Goal: Information Seeking & Learning: Learn about a topic

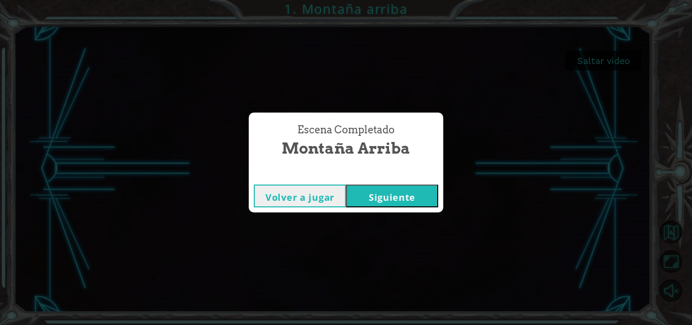
click at [382, 200] on button "Siguiente" at bounding box center [392, 195] width 92 height 23
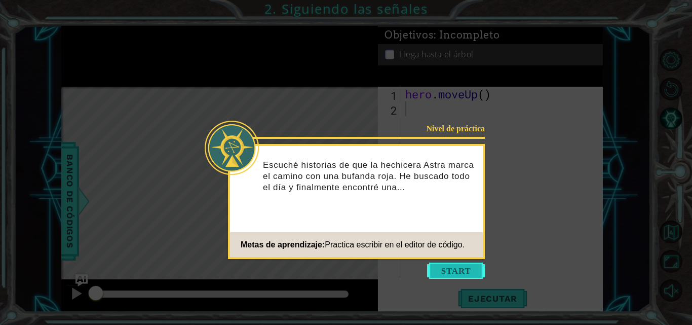
click at [450, 276] on button "Start" at bounding box center [456, 270] width 58 height 16
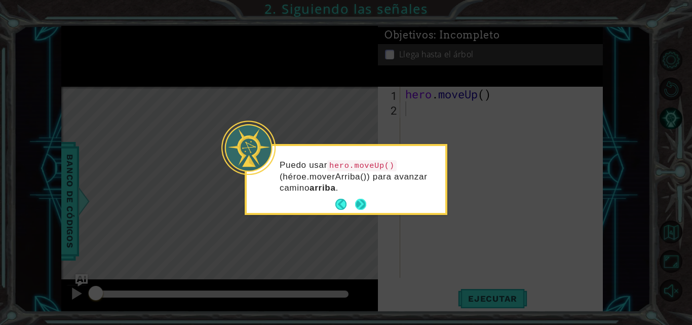
click at [360, 204] on button "Next" at bounding box center [360, 204] width 12 height 12
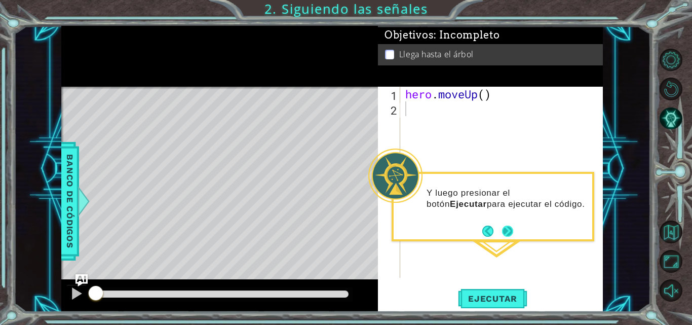
click at [506, 233] on button "Next" at bounding box center [507, 231] width 12 height 12
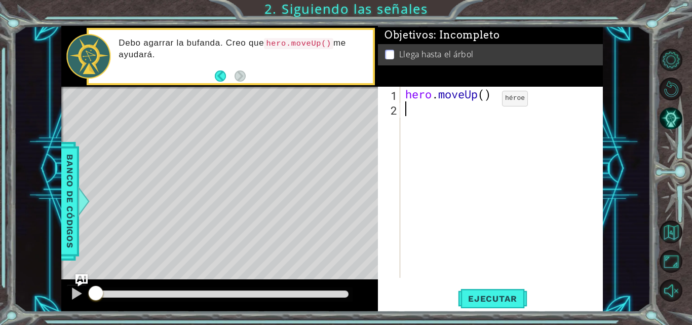
click at [487, 101] on div "hero . moveUp ( )" at bounding box center [504, 197] width 203 height 220
type textarea "hero.moveUp(2)"
click at [509, 288] on button "Ejecutar" at bounding box center [492, 298] width 69 height 22
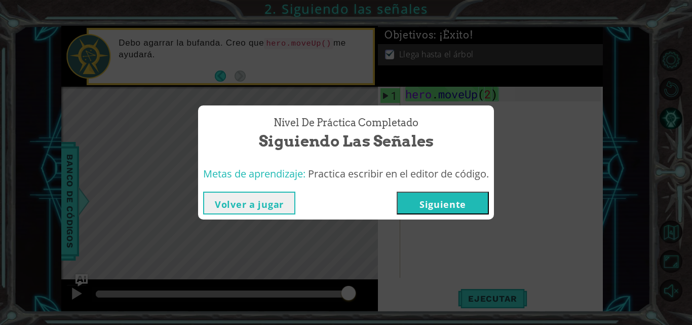
click at [424, 199] on button "Siguiente" at bounding box center [442, 202] width 92 height 23
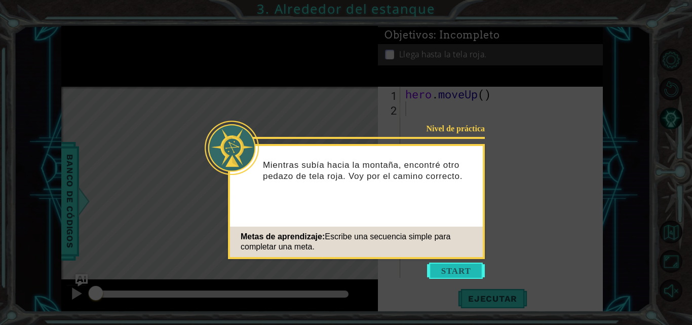
click at [454, 267] on button "Start" at bounding box center [456, 270] width 58 height 16
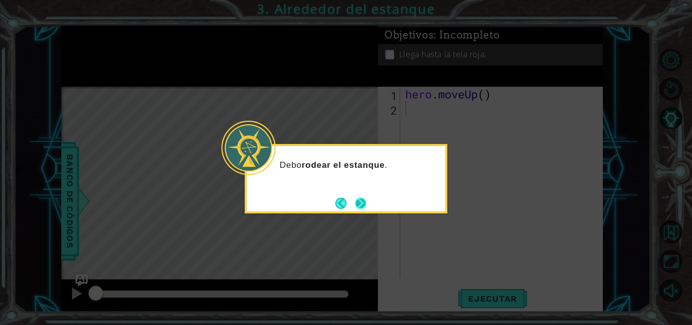
click at [356, 204] on button "Next" at bounding box center [360, 202] width 11 height 11
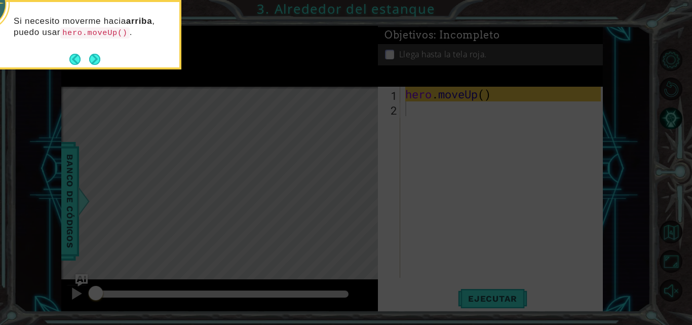
click at [354, 195] on icon at bounding box center [346, 49] width 692 height 552
click at [96, 57] on button "Next" at bounding box center [95, 59] width 18 height 18
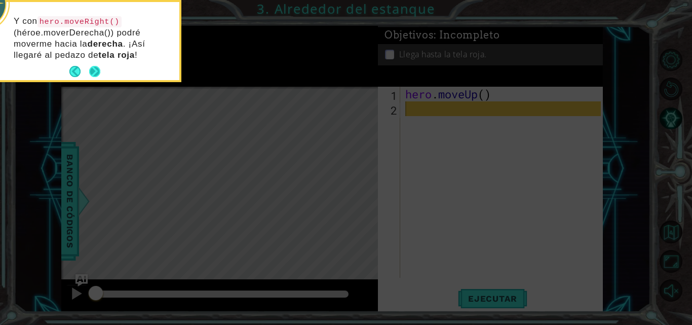
click at [95, 71] on button "Next" at bounding box center [95, 72] width 14 height 14
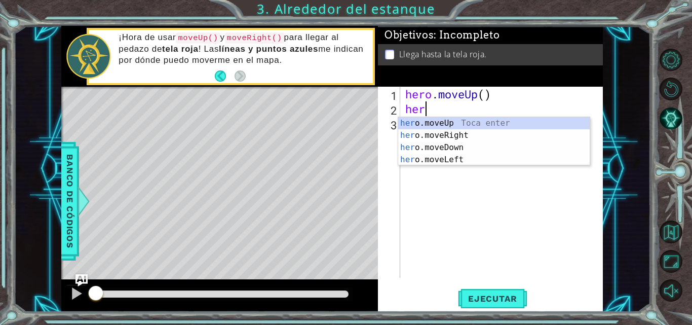
scroll to position [0, 1]
type textarea "heri"
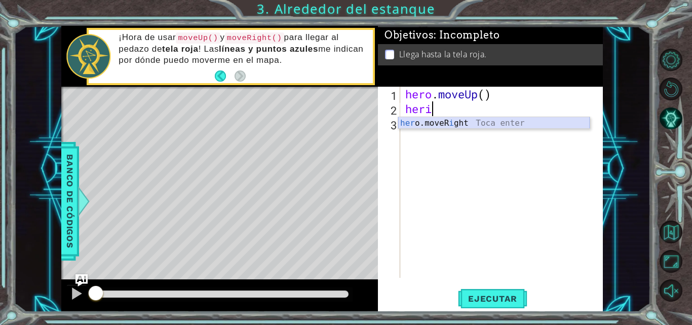
click at [460, 121] on div "her o.moveR i ght Toca enter" at bounding box center [493, 135] width 191 height 36
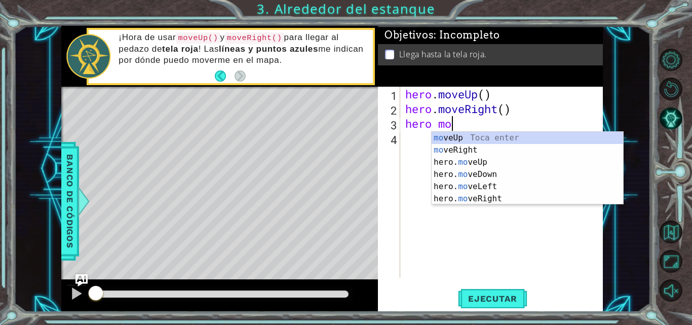
scroll to position [0, 2]
type textarea "hero move"
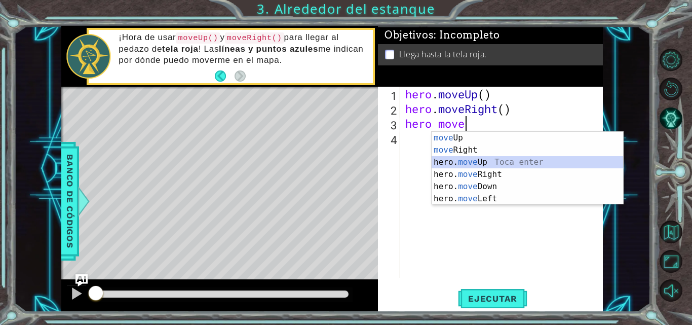
click at [451, 164] on div "move Up Toca enter move Right Toca enter hero. move Up Toca enter hero. move Ri…" at bounding box center [526, 180] width 191 height 97
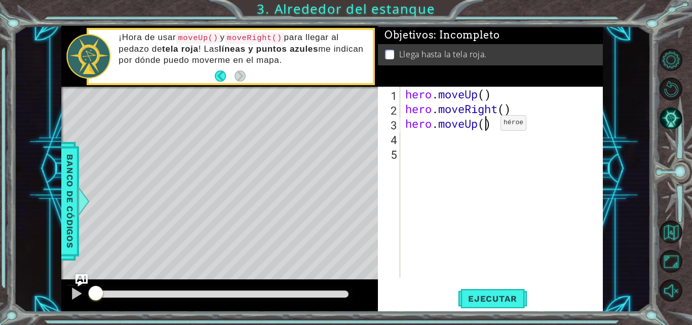
click at [485, 125] on div "hero . moveUp ( ) hero . moveRight ( ) hero . moveUp ( )" at bounding box center [504, 197] width 203 height 220
type textarea "hero.moveUp(2)"
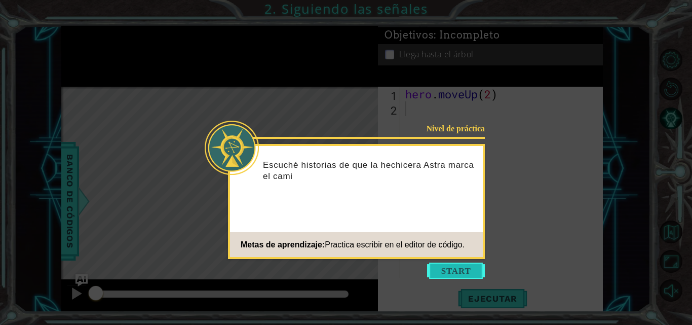
click at [461, 269] on button "Start" at bounding box center [456, 270] width 58 height 16
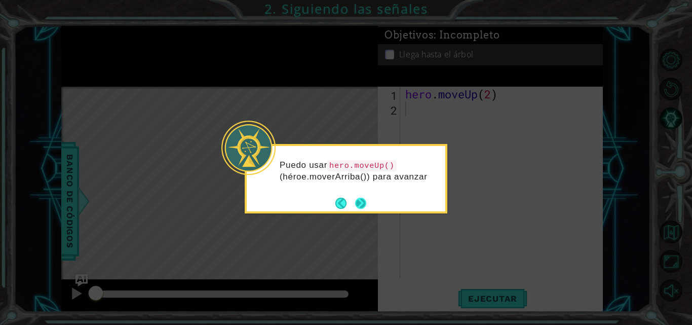
click at [360, 199] on button "Next" at bounding box center [360, 202] width 11 height 11
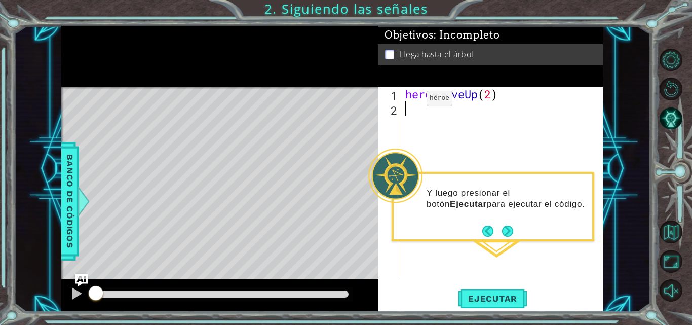
click at [419, 116] on div "hero . moveUp ( 2 )" at bounding box center [504, 197] width 203 height 220
click at [472, 304] on button "Ejecutar" at bounding box center [492, 298] width 69 height 22
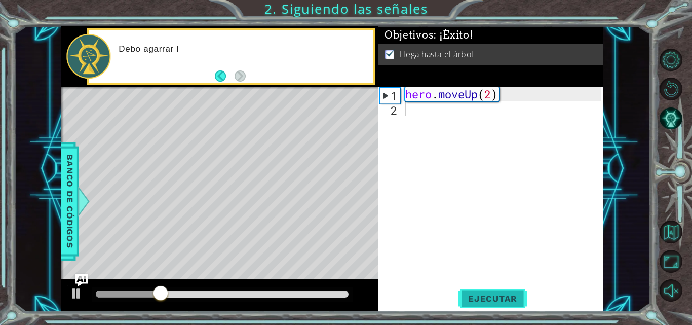
click at [472, 304] on button "Ejecutar" at bounding box center [492, 298] width 69 height 22
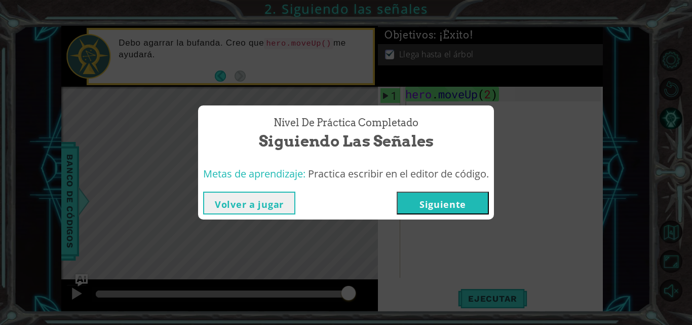
click at [238, 208] on button "Volver a jugar" at bounding box center [249, 202] width 92 height 23
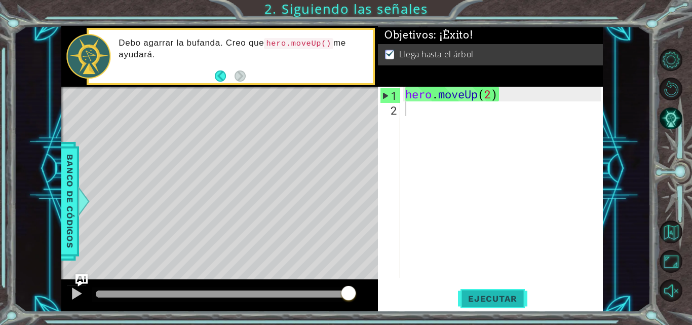
click at [502, 294] on span "Ejecutar" at bounding box center [492, 298] width 69 height 10
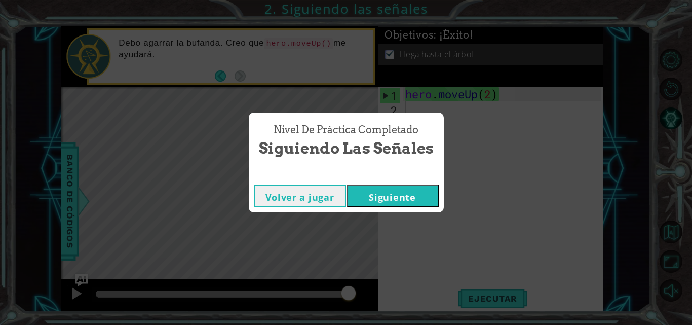
click at [422, 195] on button "Siguiente" at bounding box center [392, 195] width 92 height 23
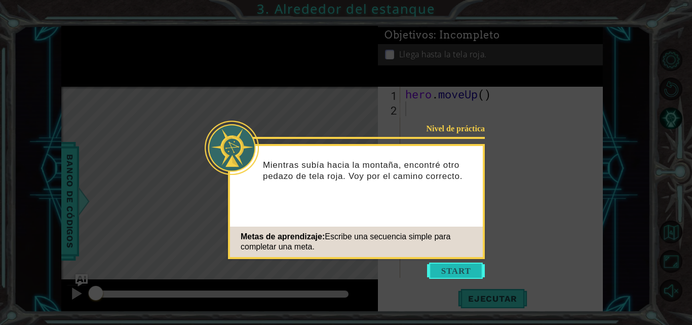
click at [462, 268] on button "Start" at bounding box center [456, 270] width 58 height 16
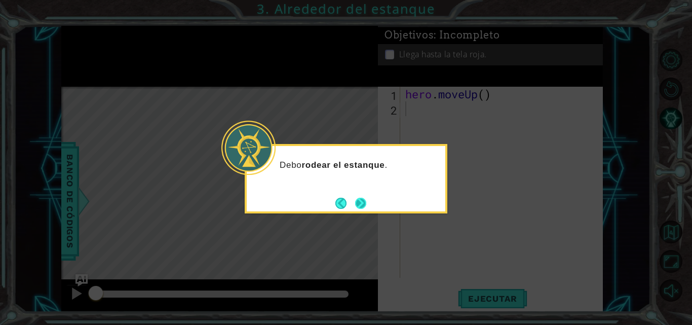
click at [363, 200] on button "Next" at bounding box center [360, 202] width 17 height 17
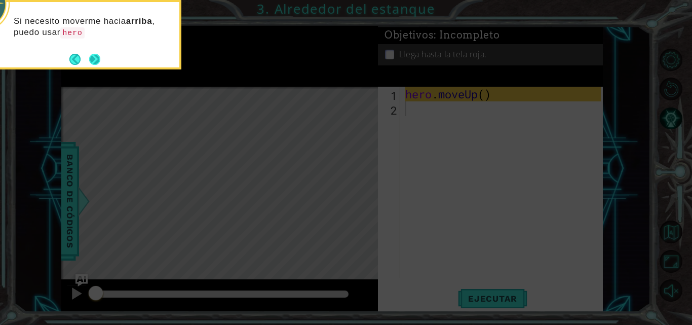
click at [96, 58] on button "Next" at bounding box center [94, 59] width 17 height 17
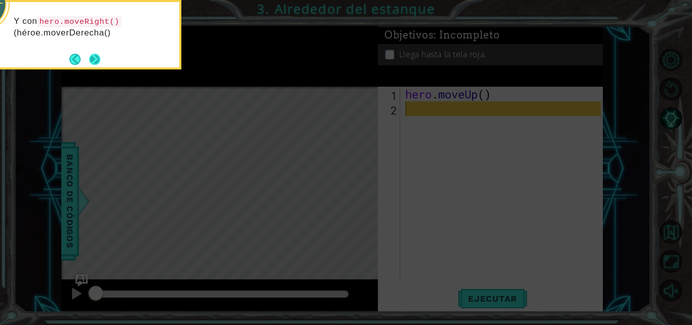
click at [98, 57] on button "Next" at bounding box center [95, 59] width 19 height 19
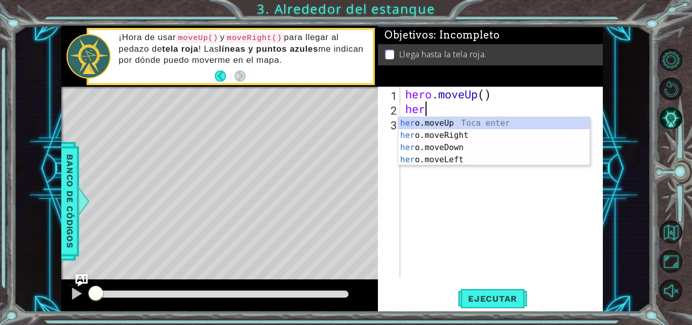
scroll to position [0, 1]
type textarea "hero"
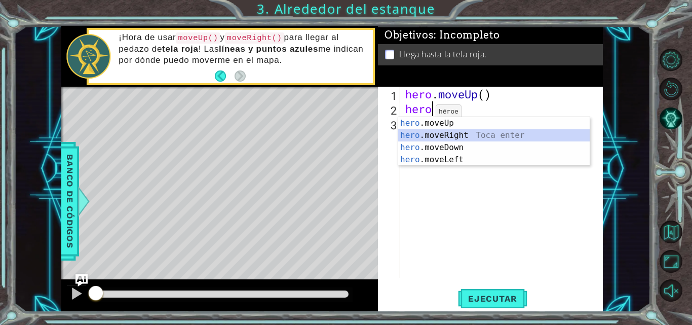
click at [471, 130] on div "hero .moveUp Toca enter hero .moveRight Toca enter hero .moveDown Toca enter he…" at bounding box center [493, 153] width 191 height 73
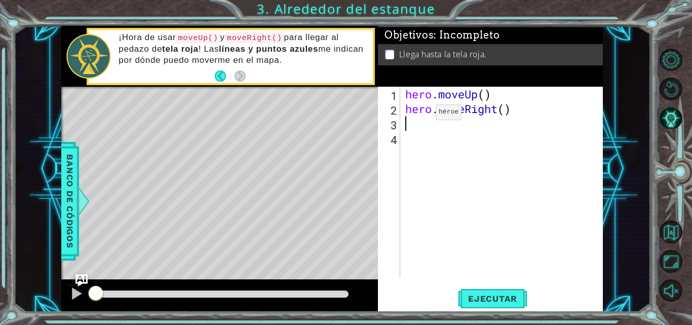
scroll to position [0, 0]
click at [497, 291] on button "Ejecutar" at bounding box center [492, 298] width 69 height 22
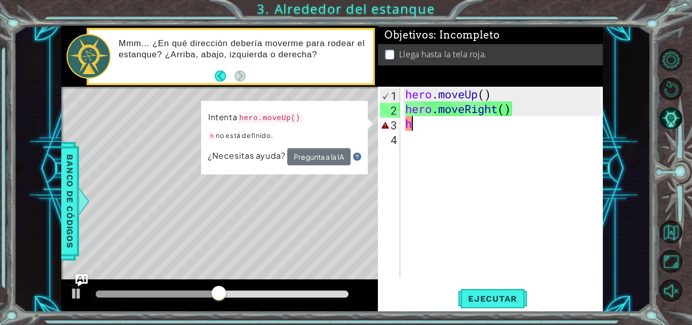
click at [432, 130] on div "hero . moveUp ( ) hero . moveRight ( ) h" at bounding box center [504, 197] width 203 height 220
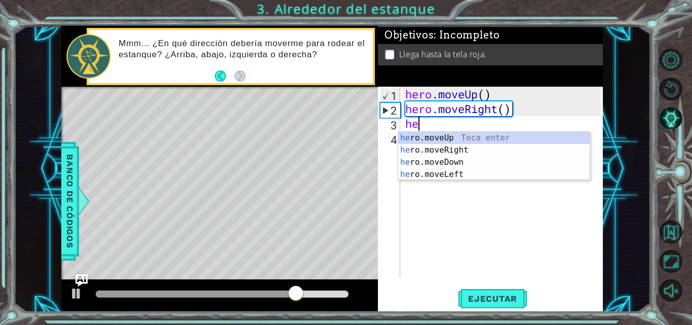
type textarea "her"
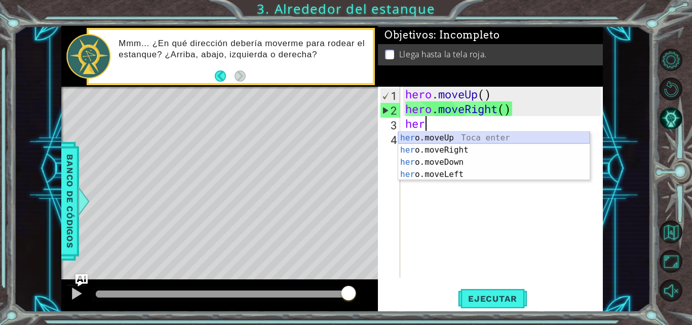
click at [434, 140] on div "her o.moveUp Toca enter her o.moveRight Toca enter her o.moveDown Toca enter he…" at bounding box center [493, 168] width 191 height 73
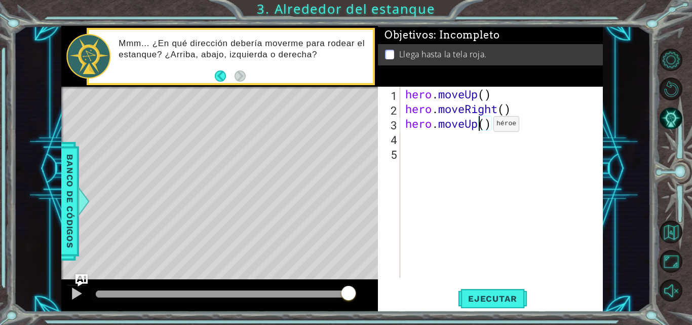
click at [478, 126] on div "hero . moveUp ( ) hero . moveRight ( ) hero . moveUp ( )" at bounding box center [504, 197] width 203 height 220
click at [482, 126] on div "hero . moveUp ( ) hero . moveRight ( ) hero . moveUp ( )" at bounding box center [504, 197] width 203 height 220
type textarea "hero.moveUp(2)"
click at [485, 293] on button "Ejecutar" at bounding box center [492, 298] width 69 height 22
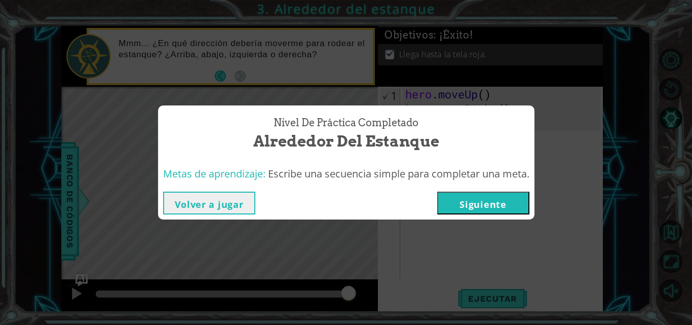
click at [204, 194] on button "Volver a jugar" at bounding box center [209, 202] width 92 height 23
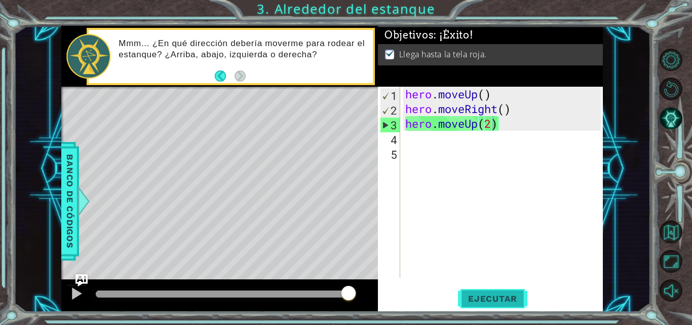
click at [469, 300] on span "Ejecutar" at bounding box center [492, 298] width 69 height 10
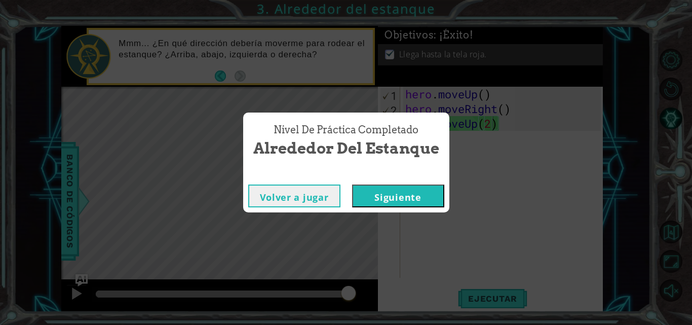
click at [393, 195] on button "Siguiente" at bounding box center [398, 195] width 92 height 23
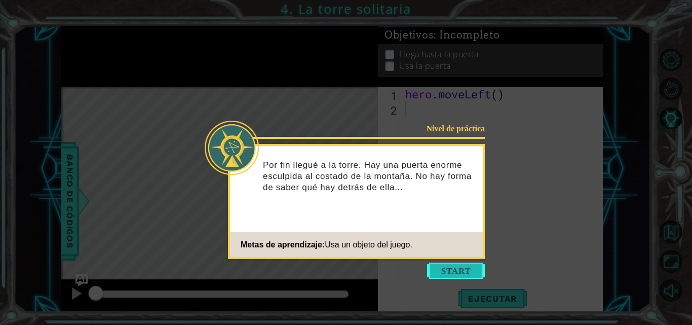
click at [450, 268] on button "Start" at bounding box center [456, 270] width 58 height 16
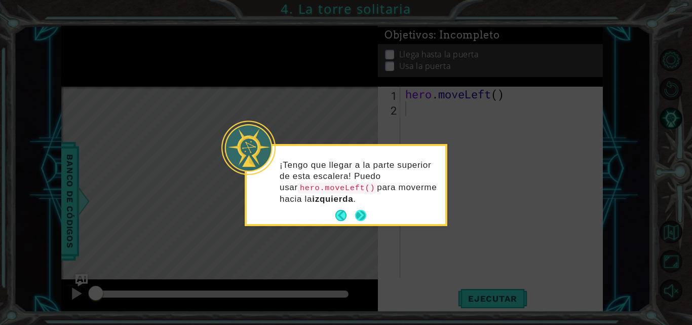
click at [363, 210] on button "Next" at bounding box center [360, 216] width 12 height 12
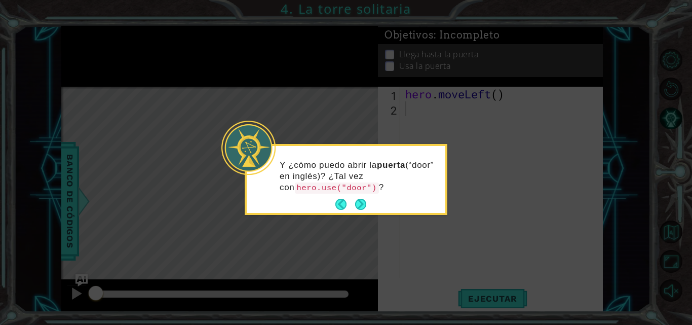
click at [363, 206] on button "Next" at bounding box center [360, 203] width 11 height 11
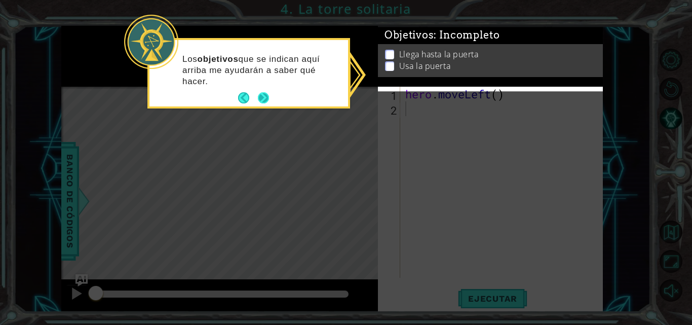
click at [266, 96] on button "Next" at bounding box center [263, 98] width 15 height 15
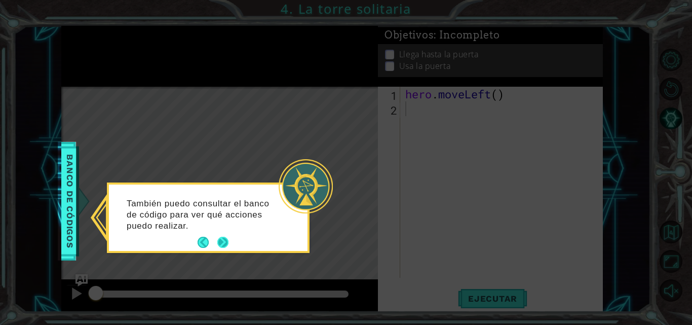
click at [224, 236] on button "Next" at bounding box center [223, 242] width 12 height 12
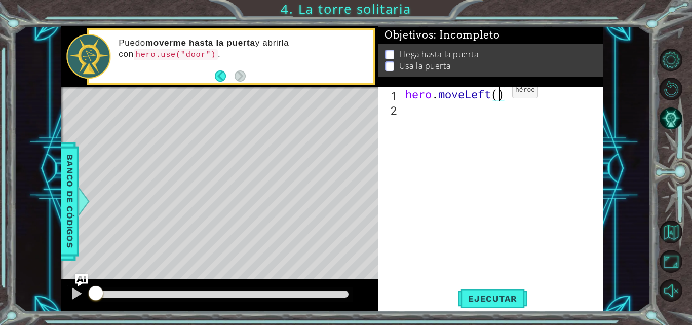
click at [497, 93] on div "hero . moveLeft ( )" at bounding box center [504, 197] width 203 height 220
type textarea "hero.moveLeft(2)"
click at [465, 113] on div "hero . moveLeft ( 2 )" at bounding box center [504, 197] width 203 height 220
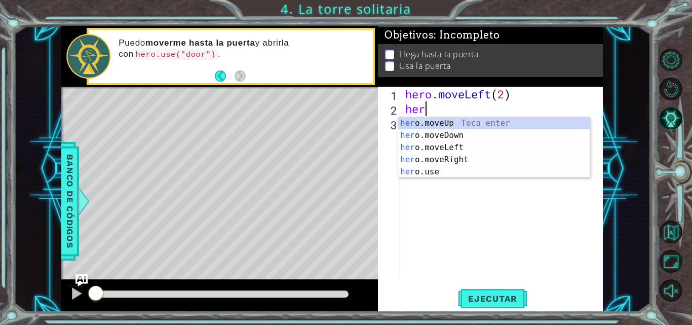
scroll to position [0, 1]
type textarea "hero"
click at [462, 124] on div "hero .moveUp Toca enter hero .moveDown Toca enter hero .moveLeft Toca enter her…" at bounding box center [493, 159] width 191 height 85
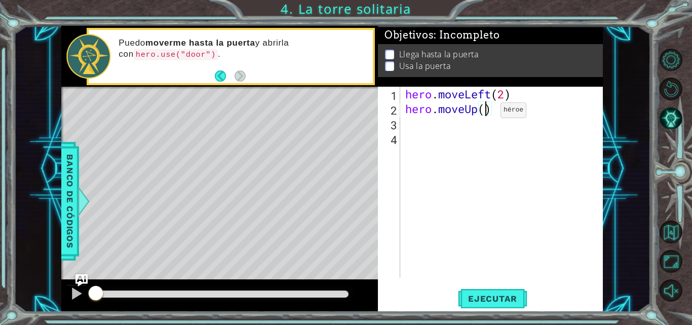
click at [485, 112] on div "hero . moveLeft ( 2 ) hero . moveUp ( )" at bounding box center [504, 197] width 203 height 220
type textarea "hero.moveUp(2)"
click at [442, 123] on div "hero . moveLeft ( 2 ) hero . moveUp ( 2 )" at bounding box center [504, 197] width 203 height 220
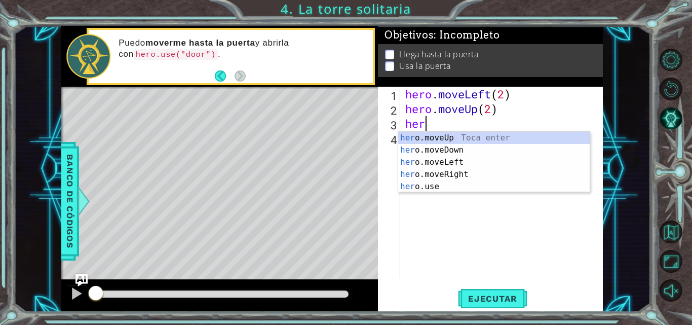
scroll to position [0, 1]
type textarea "hero"
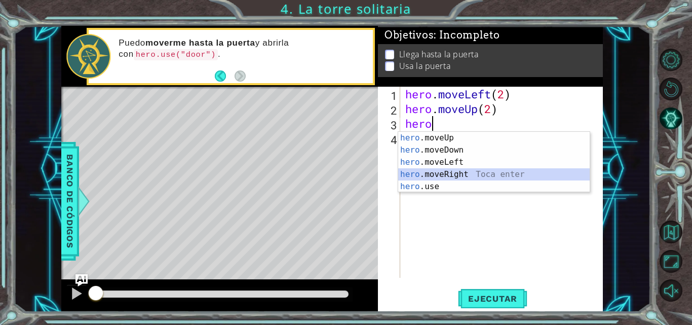
click at [434, 173] on div "hero .moveUp Toca enter hero .moveDown Toca enter hero .moveLeft Toca enter her…" at bounding box center [493, 174] width 191 height 85
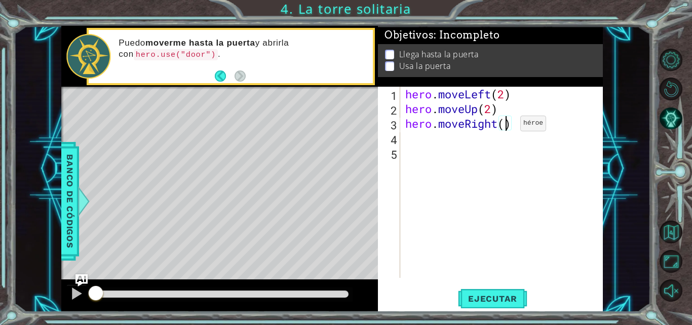
click at [505, 126] on div "hero . moveLeft ( 2 ) hero . moveUp ( 2 ) hero . moveRight ( )" at bounding box center [504, 197] width 203 height 220
type textarea "hero.moveRight(2)"
click at [456, 143] on div "hero . moveLeft ( 2 ) hero . moveUp ( 2 ) hero . moveRight ( 2 )" at bounding box center [504, 197] width 203 height 220
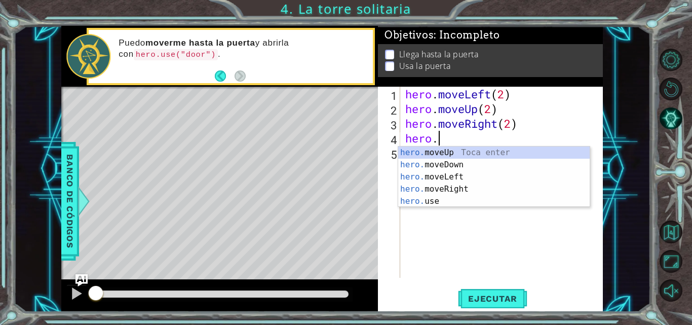
scroll to position [0, 1]
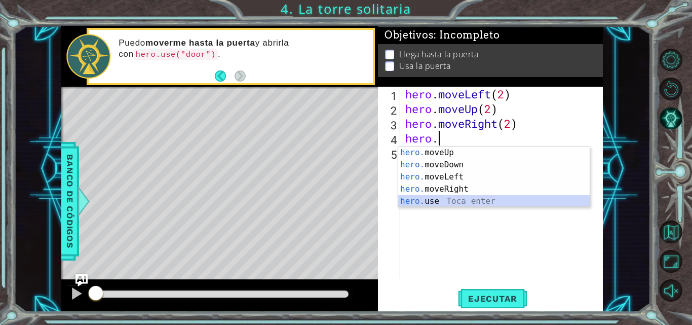
click at [455, 199] on div "hero. moveUp Toca enter hero. moveDown Toca enter hero. moveLeft Toca enter her…" at bounding box center [493, 188] width 191 height 85
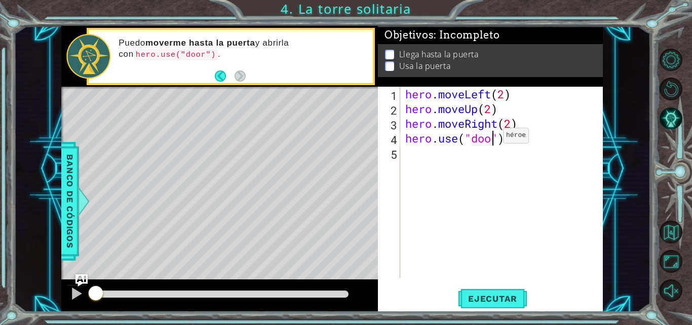
type textarea "hero.use("door")"
click at [585, 208] on div "hero . moveLeft ( 2 ) hero . moveUp ( 2 ) hero . moveRight ( 2 ) hero . use ( "…" at bounding box center [504, 197] width 203 height 220
click at [515, 292] on button "Ejecutar" at bounding box center [492, 298] width 69 height 22
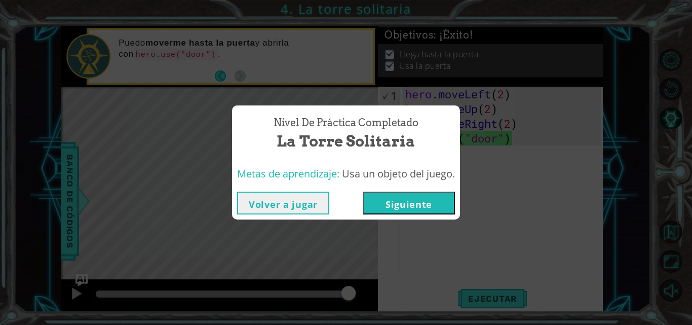
click at [400, 201] on button "Siguiente" at bounding box center [409, 202] width 92 height 23
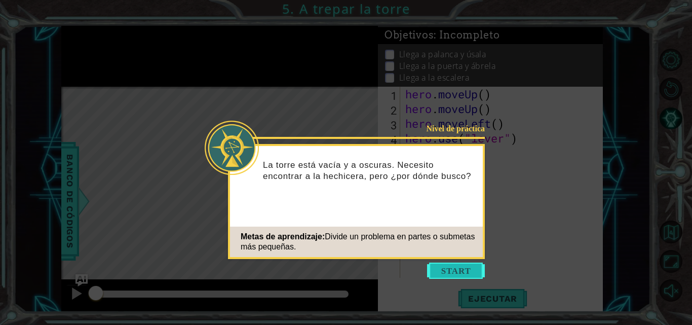
click at [457, 269] on button "Start" at bounding box center [456, 270] width 58 height 16
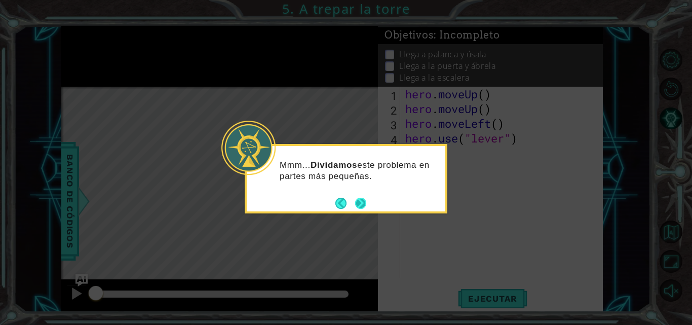
click at [364, 208] on button "Next" at bounding box center [360, 203] width 12 height 12
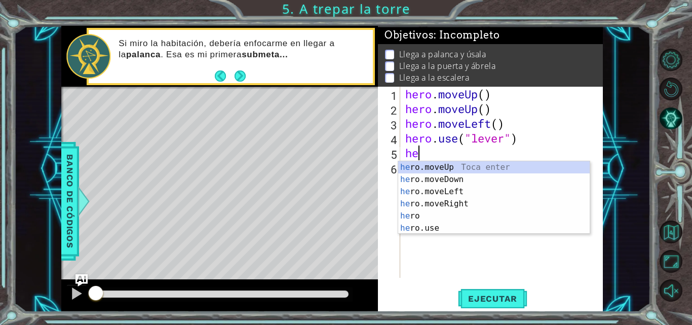
scroll to position [0, 1]
type textarea "heri"
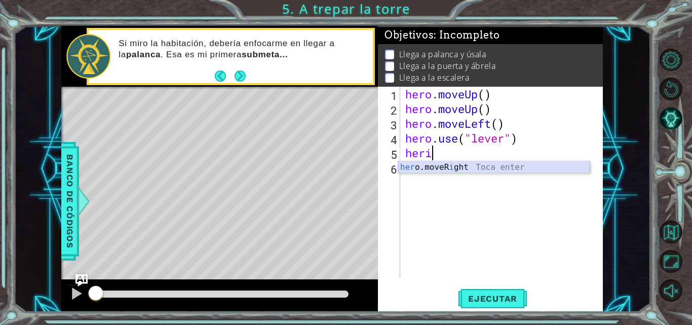
click at [430, 167] on div "her o.moveR i ght Toca enter" at bounding box center [493, 179] width 191 height 36
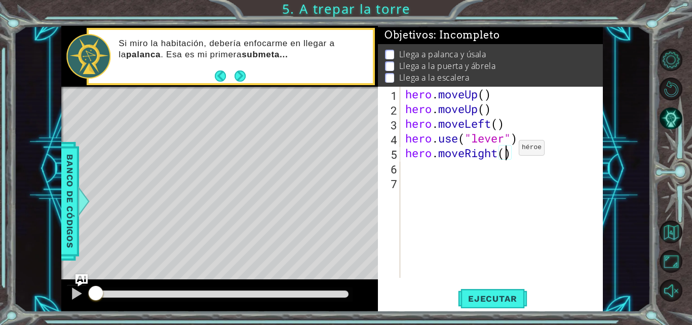
click at [503, 150] on div "hero . moveUp ( ) hero . moveUp ( ) hero . moveLeft ( ) hero . use ( "lever" ) …" at bounding box center [504, 197] width 203 height 220
type textarea "hero.moveRight(3)"
click at [418, 167] on div "hero . moveUp ( ) hero . moveUp ( ) hero . moveLeft ( ) hero . use ( "lever" ) …" at bounding box center [504, 197] width 203 height 220
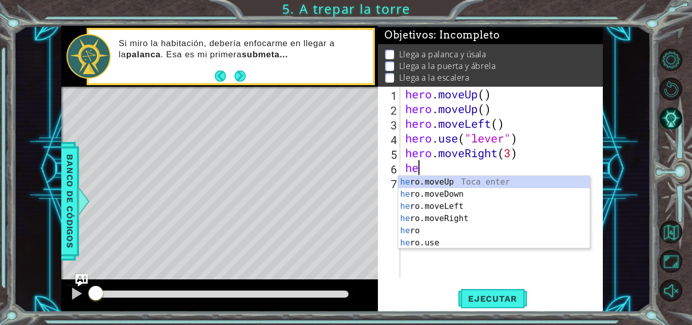
type textarea "her"
click at [465, 180] on div "her o.moveUp Toca enter her o.moveDown Toca enter her o.moveLeft [PERSON_NAME] …" at bounding box center [493, 224] width 191 height 97
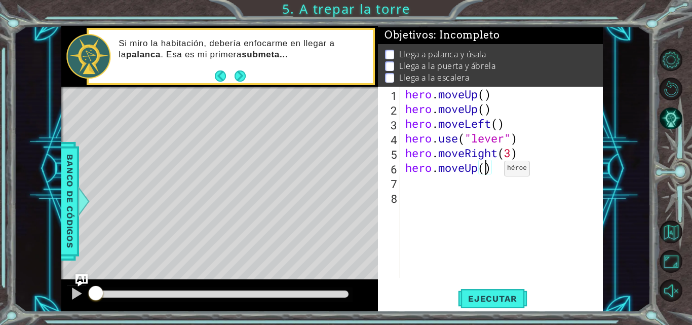
click at [489, 171] on div "hero . moveUp ( ) hero . moveUp ( ) hero . moveLeft ( ) hero . use ( "lever" ) …" at bounding box center [504, 197] width 203 height 220
click at [501, 171] on div "hero . moveUp ( ) hero . moveUp ( ) hero . moveLeft ( ) hero . use ( "lever" ) …" at bounding box center [504, 197] width 203 height 220
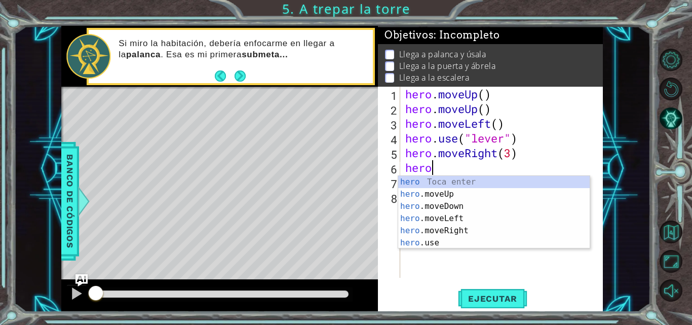
scroll to position [0, 1]
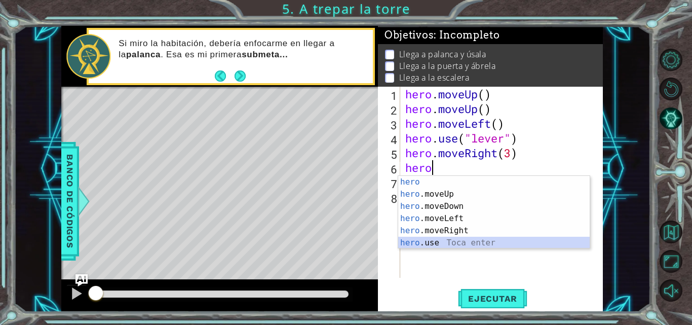
click at [452, 243] on div "hero Toca enter hero .moveUp Toca enter hero .moveDown Toca enter hero .moveLef…" at bounding box center [493, 224] width 191 height 97
type textarea "hero.use("name")"
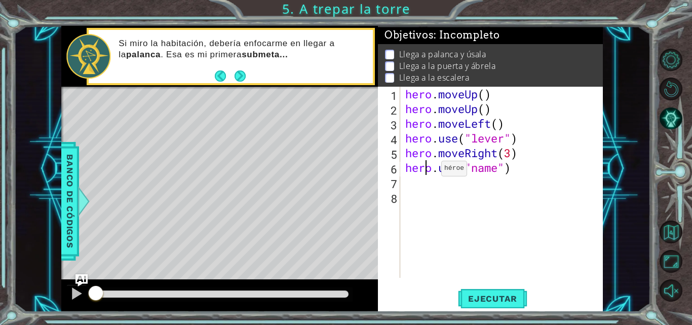
click at [426, 171] on div "hero . moveUp ( ) hero . moveUp ( ) hero . moveLeft ( ) hero . use ( "lever" ) …" at bounding box center [504, 197] width 203 height 220
click at [479, 183] on div "hero . moveUp ( ) hero . moveUp ( ) hero . moveLeft ( ) hero . use ( "lever" ) …" at bounding box center [504, 197] width 203 height 220
click at [487, 169] on div "hero . moveUp ( ) hero . moveUp ( ) hero . moveLeft ( ) hero . use ( "lever" ) …" at bounding box center [504, 197] width 203 height 220
drag, startPoint x: 475, startPoint y: 168, endPoint x: 499, endPoint y: 166, distance: 23.8
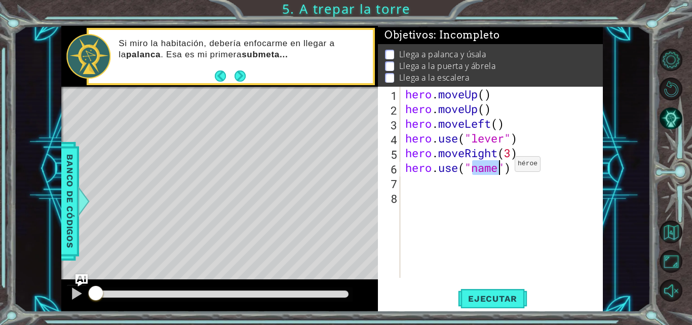
click at [499, 166] on div "hero . moveUp ( ) hero . moveUp ( ) hero . moveLeft ( ) hero . use ( "lever" ) …" at bounding box center [504, 197] width 203 height 220
type textarea "hero.use("door")"
click at [432, 177] on div "hero . moveUp ( ) hero . moveUp ( ) hero . moveLeft ( ) hero . use ( "lever" ) …" at bounding box center [504, 197] width 203 height 220
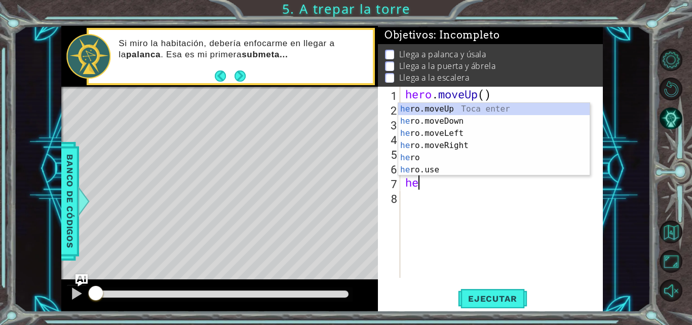
scroll to position [0, 1]
type textarea "hero"
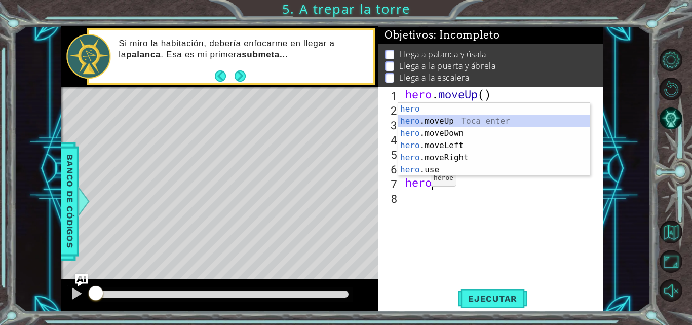
click at [441, 123] on div "hero Toca enter hero .moveUp Toca enter hero .moveDown Toca enter hero .moveLef…" at bounding box center [493, 151] width 191 height 97
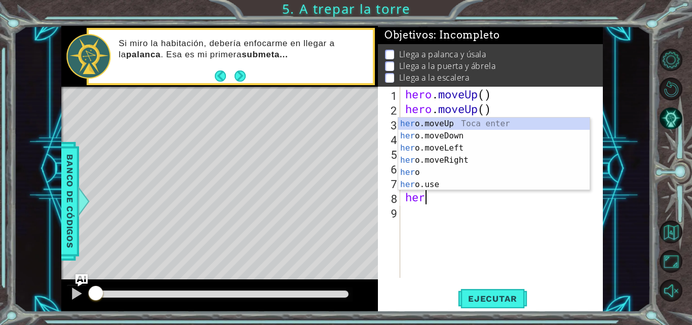
type textarea "hero"
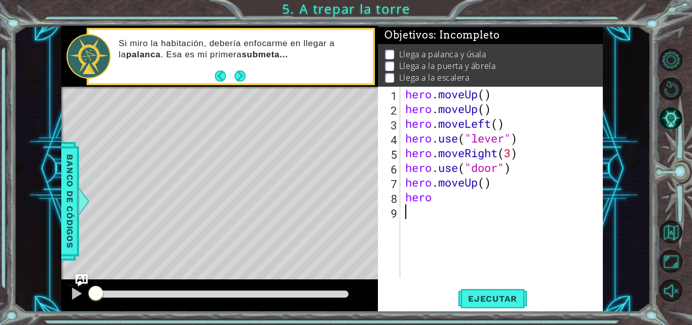
click at [431, 214] on div "hero . moveUp ( ) hero . moveUp ( ) hero . moveLeft ( ) hero . use ( "lever" ) …" at bounding box center [504, 197] width 203 height 220
click at [496, 114] on div "hero . moveUp ( ) hero . moveUp ( ) hero . moveLeft ( ) hero . use ( "lever" ) …" at bounding box center [504, 197] width 203 height 220
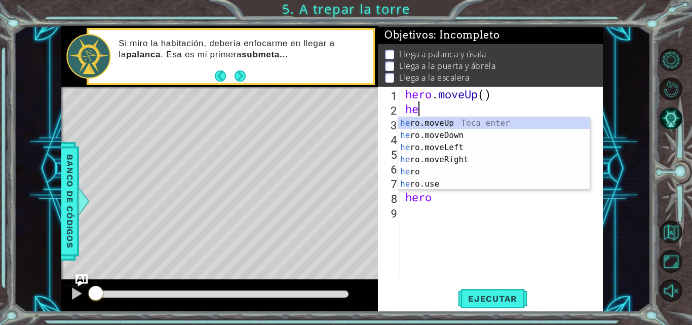
type textarea "h"
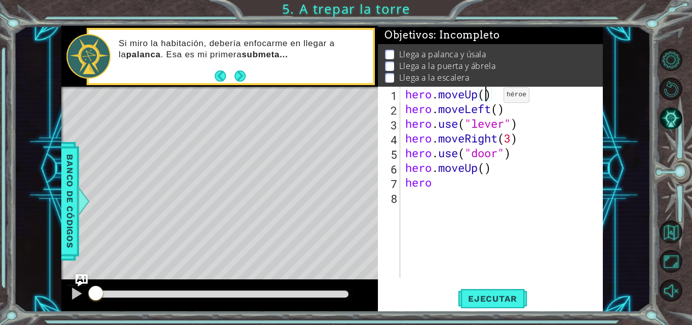
click at [488, 97] on div "hero . moveUp ( ) hero . moveLeft ( ) hero . use ( "lever" ) hero . moveRight (…" at bounding box center [504, 197] width 203 height 220
click at [436, 186] on div "hero . moveUp ( 2 ) hero . moveLeft ( ) hero . use ( "lever" ) hero . moveRight…" at bounding box center [504, 197] width 203 height 220
type textarea "hero."
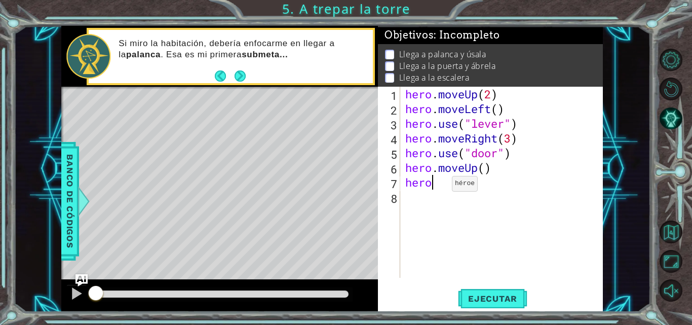
scroll to position [0, 1]
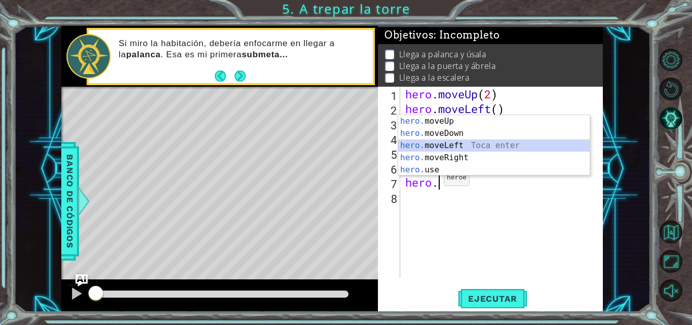
click at [430, 145] on div "hero. moveUp Toca enter hero. moveDown Toca enter hero. moveLeft Toca enter her…" at bounding box center [493, 157] width 191 height 85
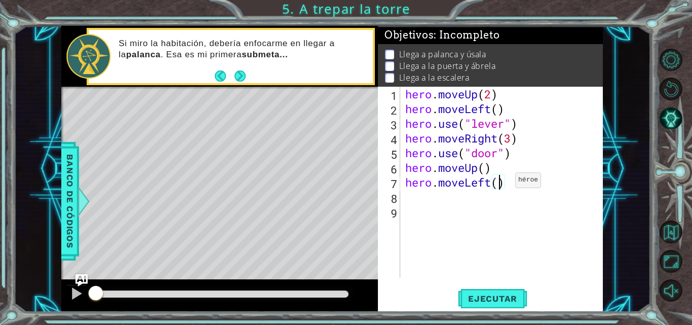
click at [500, 182] on div "hero . moveUp ( 2 ) hero . moveLeft ( ) hero . use ( "lever" ) hero . moveRight…" at bounding box center [504, 197] width 203 height 220
click at [475, 295] on span "Ejecutar" at bounding box center [492, 298] width 69 height 10
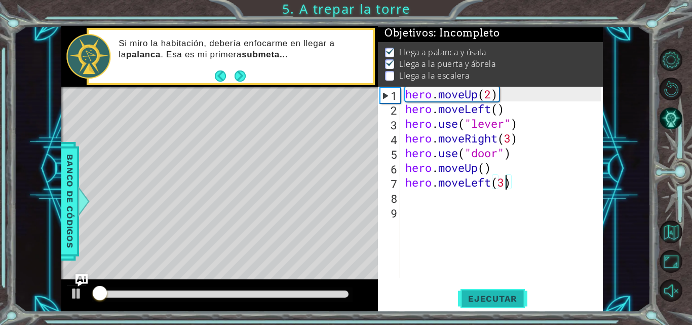
scroll to position [8, 0]
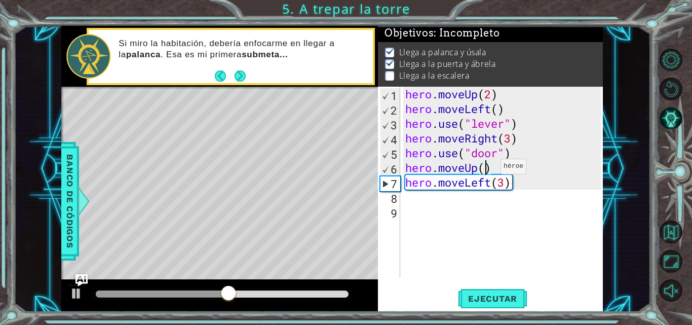
click at [485, 169] on div "hero . moveUp ( 2 ) hero . moveLeft ( ) hero . use ( "lever" ) hero . moveRight…" at bounding box center [504, 197] width 203 height 220
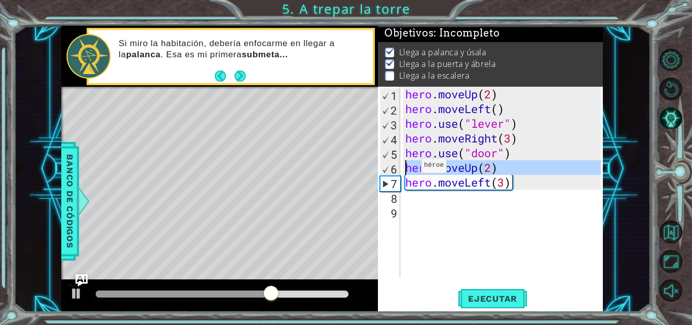
click at [383, 168] on div "6" at bounding box center [390, 169] width 20 height 15
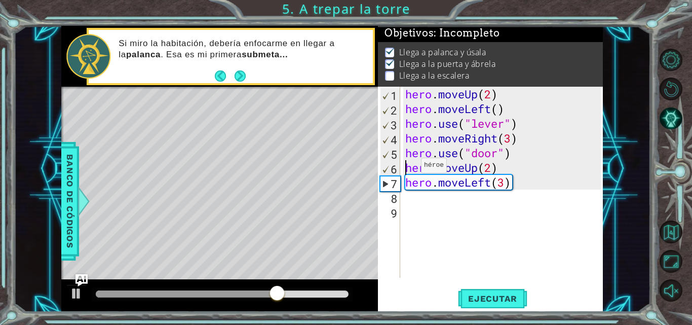
click at [383, 168] on div "6" at bounding box center [390, 169] width 20 height 15
type textarea "hero.moveUp(2)"
click at [474, 298] on span "Ejecutar" at bounding box center [492, 298] width 69 height 10
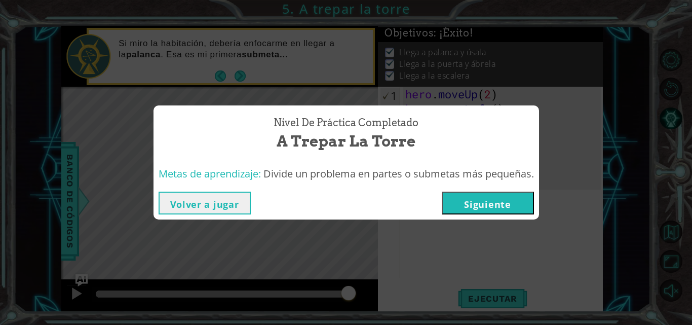
click at [211, 193] on button "Volver a jugar" at bounding box center [204, 202] width 92 height 23
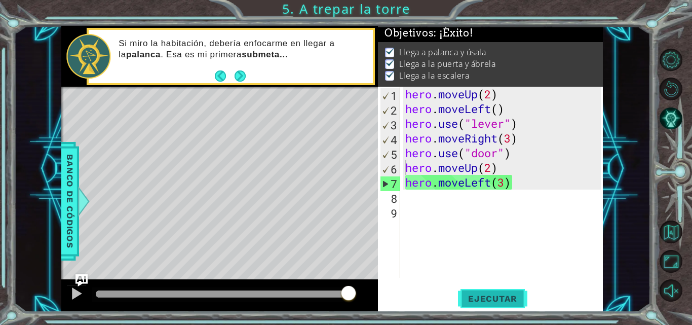
click at [482, 295] on span "Ejecutar" at bounding box center [492, 298] width 69 height 10
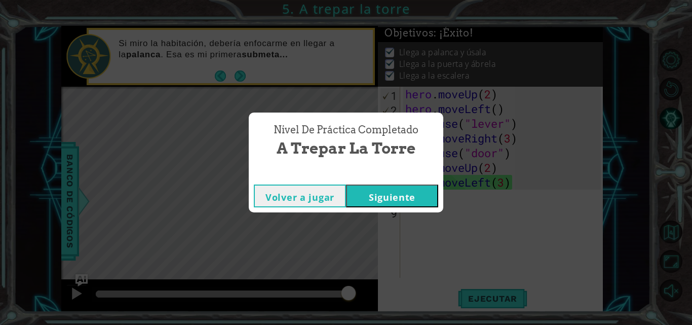
click at [405, 192] on button "Siguiente" at bounding box center [392, 195] width 92 height 23
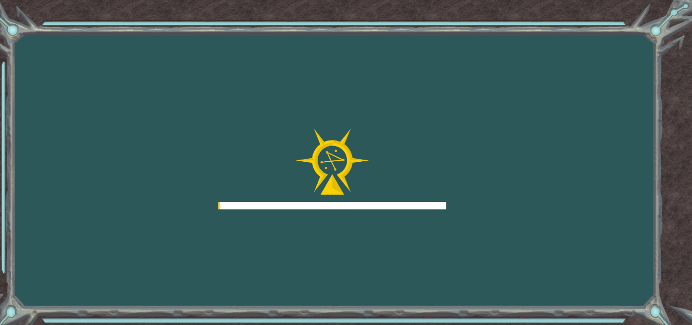
click at [405, 192] on div at bounding box center [332, 169] width 228 height 81
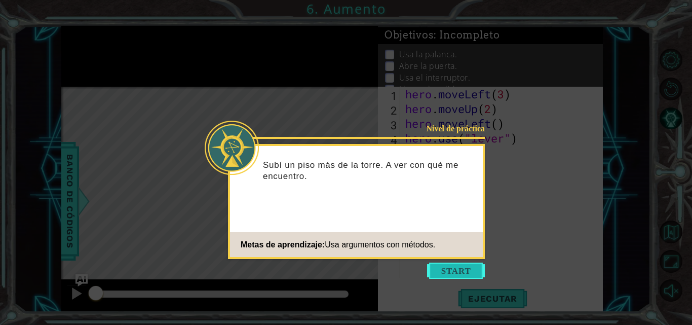
click at [447, 270] on button "Start" at bounding box center [456, 270] width 58 height 16
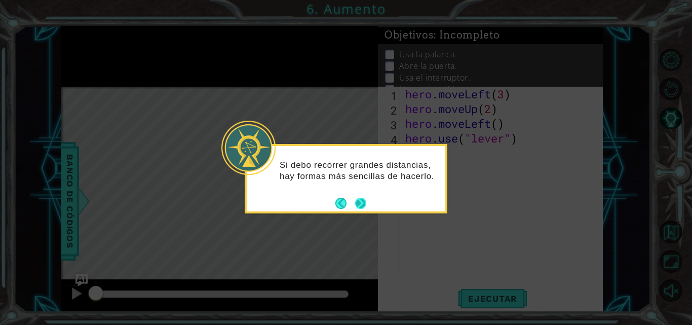
click at [358, 202] on button "Next" at bounding box center [360, 202] width 11 height 11
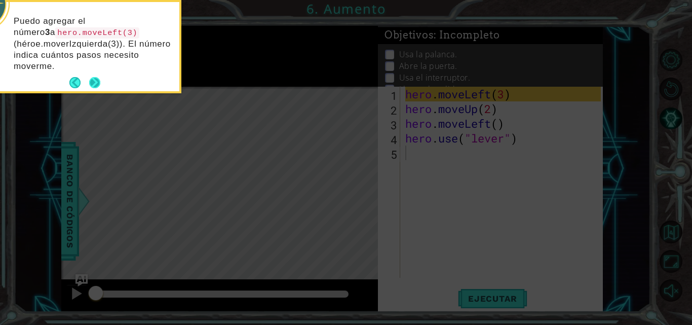
click at [94, 81] on button "Next" at bounding box center [95, 82] width 18 height 18
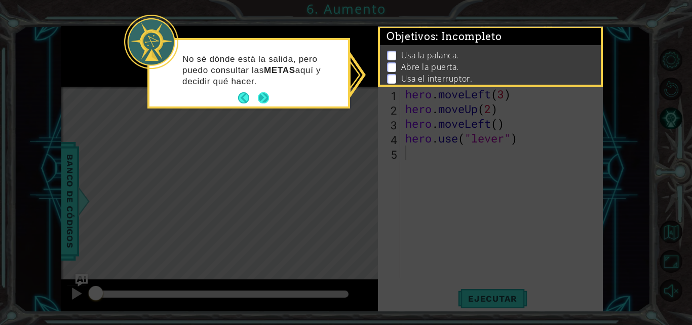
click at [265, 98] on button "Next" at bounding box center [263, 98] width 18 height 18
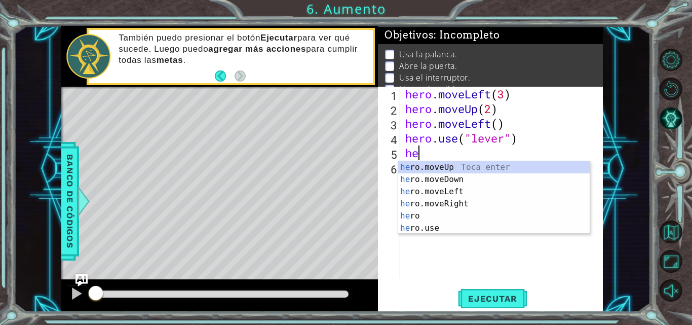
scroll to position [0, 1]
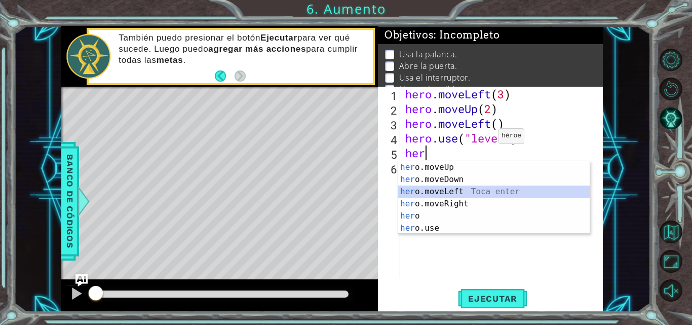
click at [453, 196] on div "her o.moveUp Toca enter her o.moveDown Toca enter her o.moveLeft [PERSON_NAME] …" at bounding box center [493, 209] width 191 height 97
type textarea "hero.moveLeft(1)"
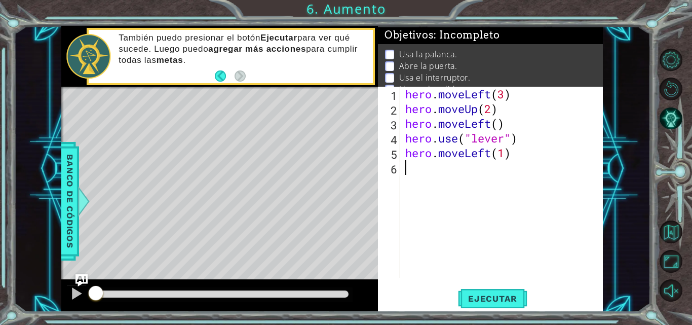
click at [415, 165] on div "hero . moveLeft ( 3 ) hero . moveUp ( 2 ) hero . moveLeft ( ) hero . use ( "lev…" at bounding box center [504, 197] width 203 height 220
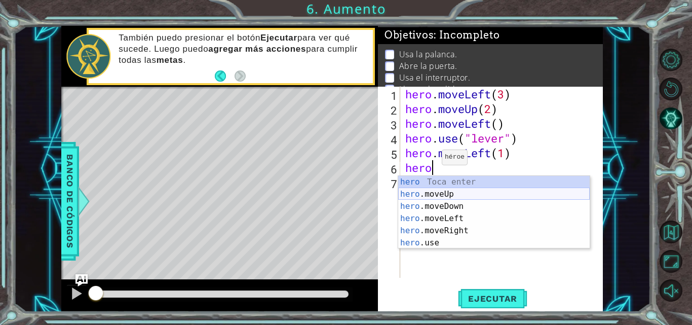
click at [476, 193] on div "hero Toca enter hero .moveUp Toca enter hero .moveDown Toca enter hero .moveLef…" at bounding box center [493, 224] width 191 height 97
type textarea "hero.moveUp(1)"
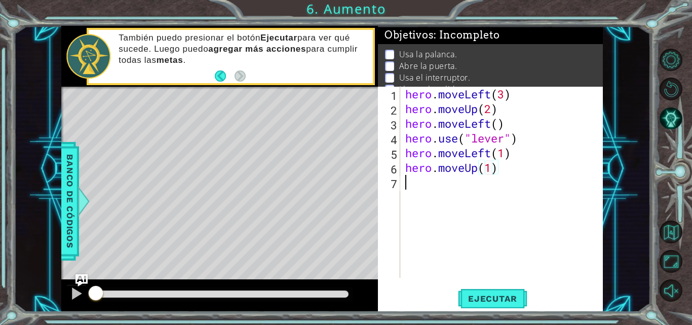
click at [418, 183] on div "hero . moveLeft ( 3 ) hero . moveUp ( 2 ) hero . moveLeft ( ) hero . use ( "lev…" at bounding box center [504, 197] width 203 height 220
click at [493, 172] on div "hero . moveLeft ( 3 ) hero . moveUp ( 2 ) hero . moveLeft ( ) hero . use ( "lev…" at bounding box center [504, 197] width 203 height 220
type textarea "hero.moveUp(2)"
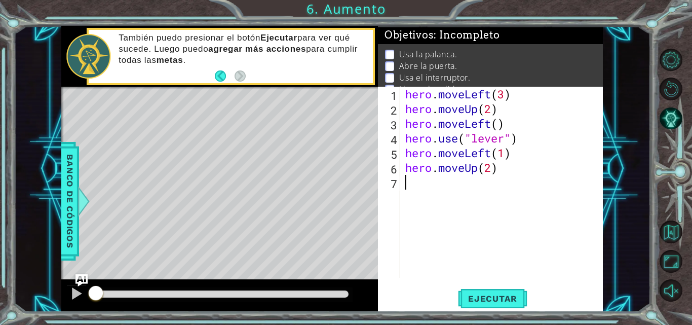
click at [451, 190] on div "hero . moveLeft ( 3 ) hero . moveUp ( 2 ) hero . moveLeft ( ) hero . use ( "lev…" at bounding box center [504, 197] width 203 height 220
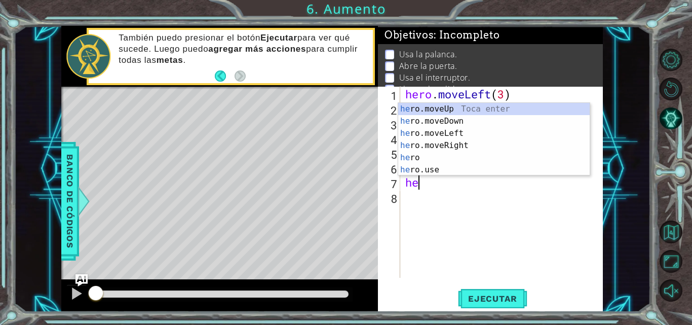
scroll to position [0, 1]
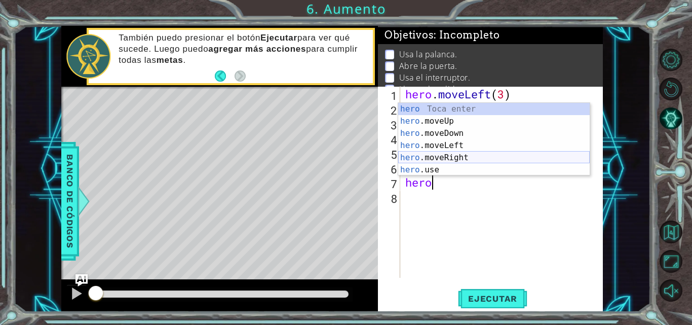
click at [439, 154] on div "hero Toca enter hero .moveUp Toca enter hero .moveDown Toca enter hero .moveLef…" at bounding box center [493, 151] width 191 height 97
type textarea "hero.moveRight(1)"
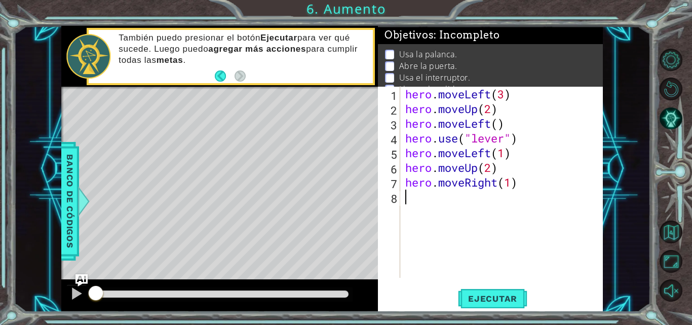
click at [444, 201] on div "hero . moveLeft ( 3 ) hero . moveUp ( 2 ) hero . moveLeft ( ) hero . use ( "lev…" at bounding box center [504, 197] width 203 height 220
click at [511, 187] on div "hero . moveLeft ( 3 ) hero . moveUp ( 2 ) hero . moveLeft ( ) hero . use ( "lev…" at bounding box center [504, 197] width 203 height 220
click at [483, 296] on span "Ejecutar" at bounding box center [492, 298] width 69 height 10
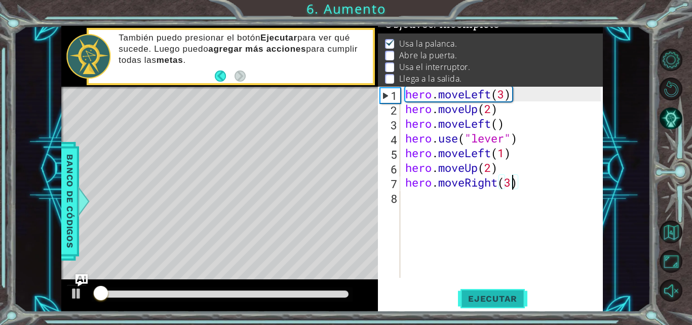
scroll to position [13, 0]
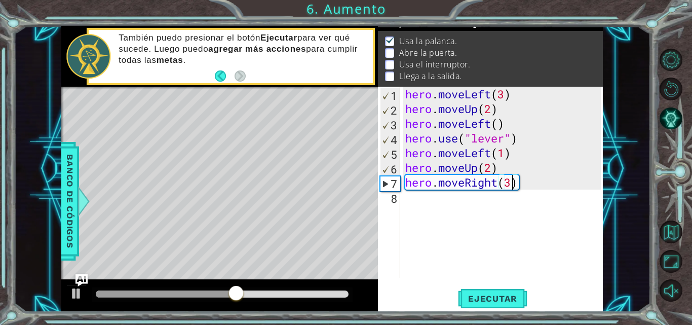
click at [513, 157] on div "hero . moveLeft ( 3 ) hero . moveUp ( 2 ) hero . moveLeft ( ) hero . use ( "lev…" at bounding box center [504, 197] width 203 height 220
click at [404, 167] on div "hero . moveLeft ( 3 ) hero . moveUp ( 2 ) hero . moveLeft ( ) hero . use ( "lev…" at bounding box center [504, 197] width 203 height 220
click at [508, 154] on div "hero . moveLeft ( 3 ) hero . moveUp ( 2 ) hero . moveLeft ( ) hero . use ( "lev…" at bounding box center [504, 197] width 203 height 220
type textarea "hero.moveLeft(1)"
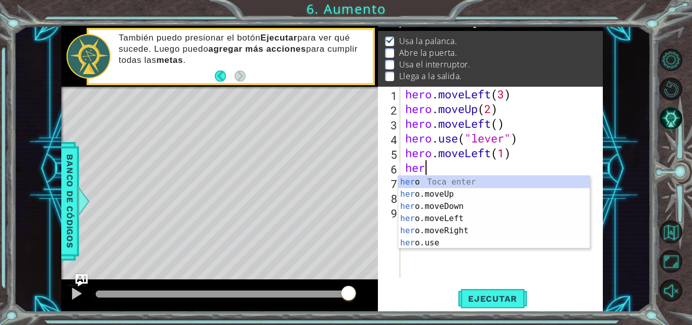
scroll to position [0, 1]
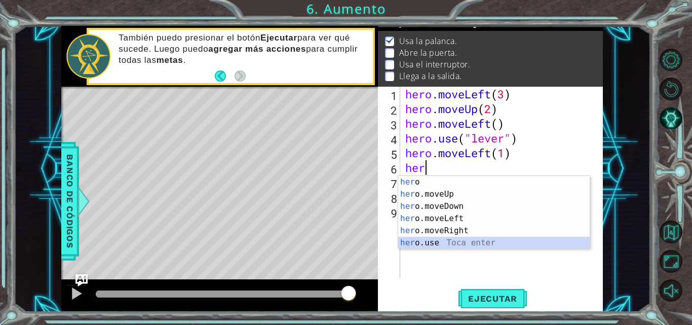
click at [440, 240] on div "her o Toca enter her o.moveUp Toca enter her o.moveDown Toca enter her o.moveLe…" at bounding box center [493, 224] width 191 height 97
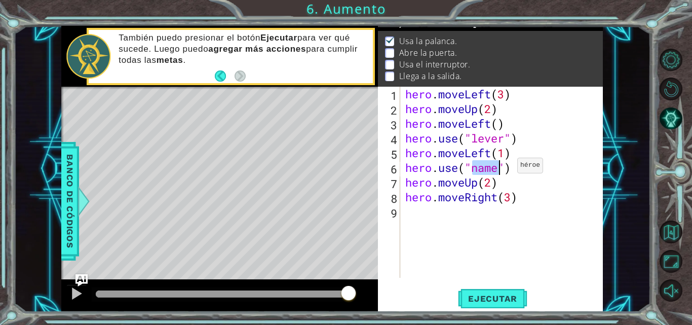
click at [502, 168] on div "hero . moveLeft ( 3 ) hero . moveUp ( 2 ) hero . moveLeft ( ) hero . use ( "lev…" at bounding box center [501, 182] width 197 height 191
click at [482, 295] on span "Ejecutar" at bounding box center [492, 298] width 69 height 10
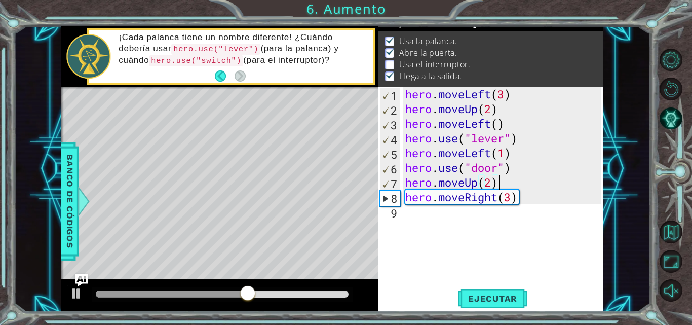
click at [503, 188] on div "hero . moveLeft ( 3 ) hero . moveUp ( 2 ) hero . moveLeft ( ) hero . use ( "lev…" at bounding box center [504, 197] width 203 height 220
type textarea "hero.use("door")"
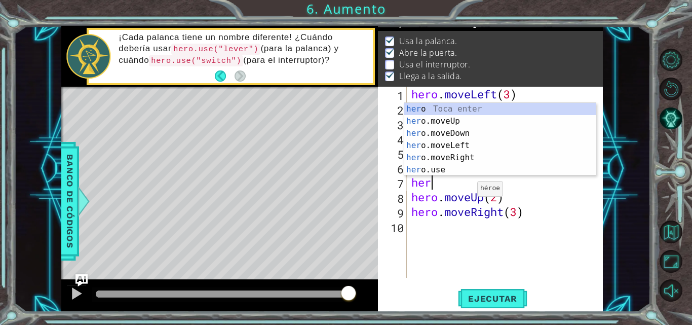
scroll to position [0, 0]
type textarea "h"
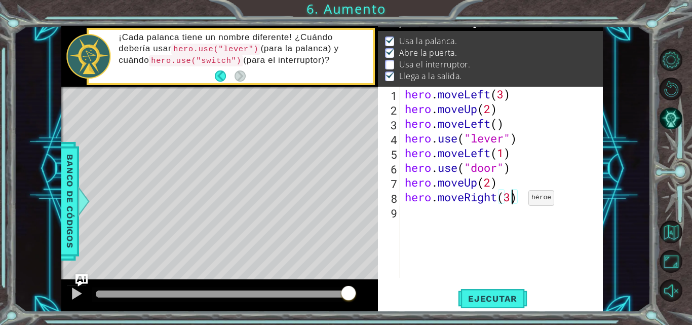
click at [512, 200] on div "hero . moveLeft ( 3 ) hero . moveUp ( 2 ) hero . moveLeft ( ) hero . use ( "lev…" at bounding box center [503, 197] width 203 height 220
type textarea "hero.moveRight(2)"
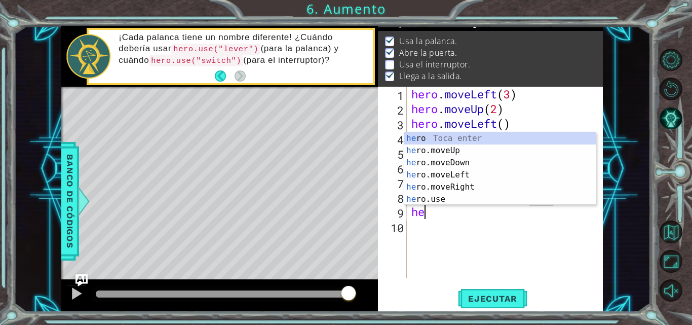
scroll to position [0, 1]
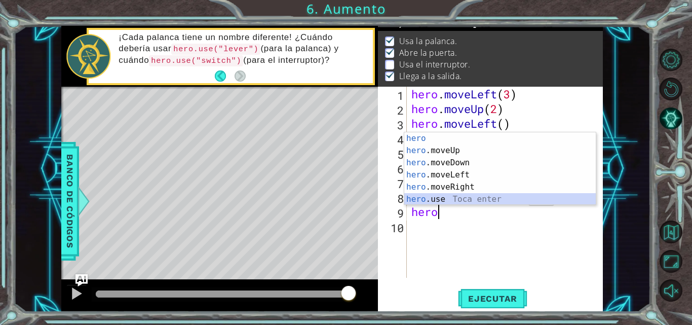
click at [421, 200] on div "hero Toca enter hero .moveUp Toca enter hero .moveDown Toca enter hero .moveLef…" at bounding box center [499, 180] width 191 height 97
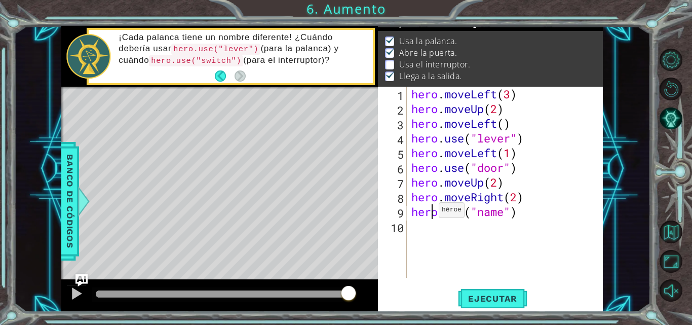
click at [429, 212] on div "hero . moveLeft ( 3 ) hero . moveUp ( 2 ) hero . moveLeft ( ) hero . use ( "lev…" at bounding box center [507, 197] width 196 height 220
click at [513, 210] on div "hero . moveLeft ( 3 ) hero . moveUp ( 2 ) hero . moveLeft ( ) hero . use ( "lev…" at bounding box center [507, 197] width 196 height 220
click at [503, 210] on div "hero . moveLeft ( 3 ) hero . moveUp ( 2 ) hero . moveLeft ( ) hero . use ( "lev…" at bounding box center [507, 197] width 196 height 220
type textarea "hero.use("switch")"
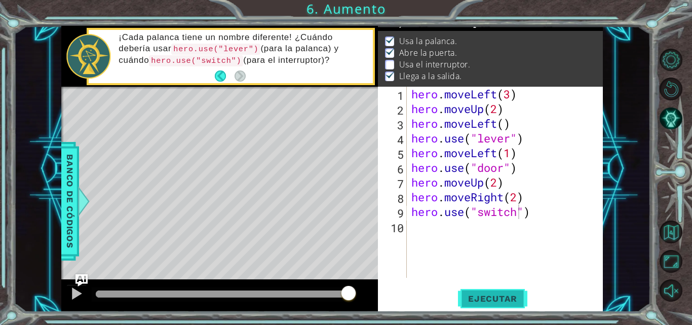
click at [489, 297] on span "Ejecutar" at bounding box center [492, 298] width 69 height 10
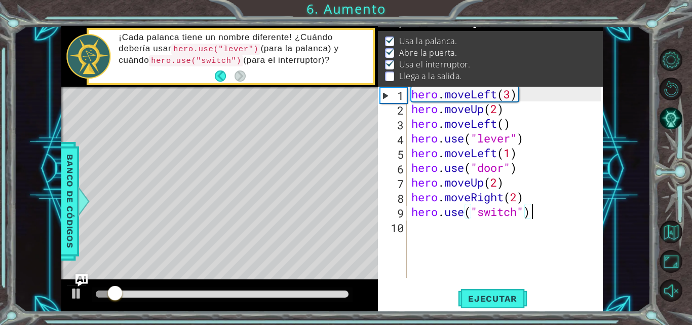
click at [532, 214] on div "hero . moveLeft ( 3 ) hero . moveUp ( 2 ) hero . moveLeft ( ) hero . use ( "lev…" at bounding box center [507, 197] width 196 height 220
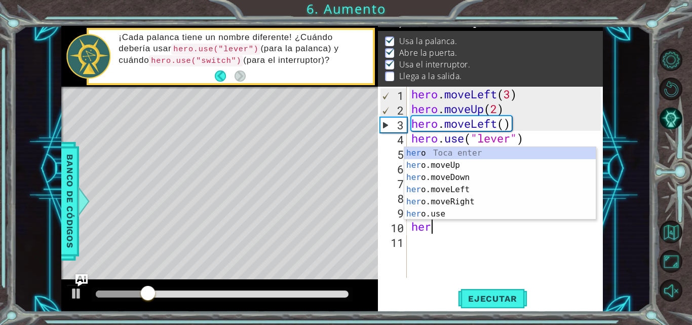
scroll to position [0, 1]
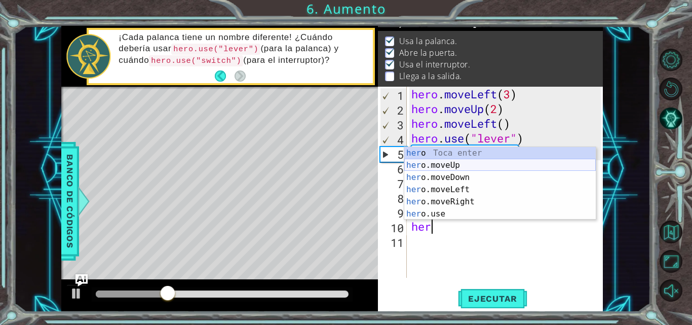
click at [458, 162] on div "her o Toca enter her o.moveUp Toca enter her o.moveDown Toca enter her o.moveLe…" at bounding box center [499, 195] width 191 height 97
type textarea "hero.moveUp(1)"
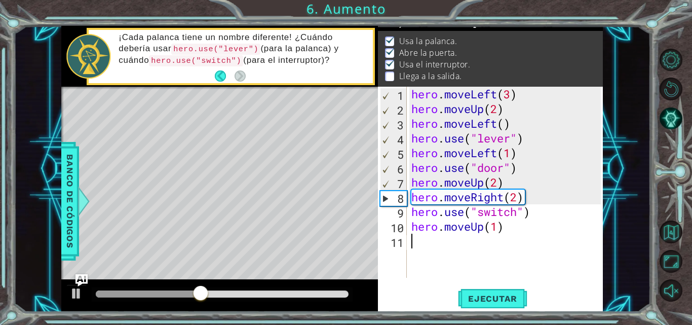
click at [488, 245] on div "hero . moveLeft ( 3 ) hero . moveUp ( 2 ) hero . moveLeft ( ) hero . use ( "lev…" at bounding box center [507, 197] width 196 height 220
click at [484, 228] on div "hero . moveLeft ( 3 ) hero . moveUp ( 2 ) hero . moveLeft ( ) hero . use ( "lev…" at bounding box center [507, 197] width 196 height 220
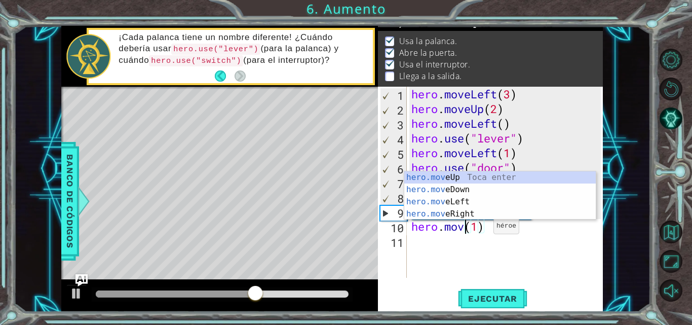
scroll to position [0, 3]
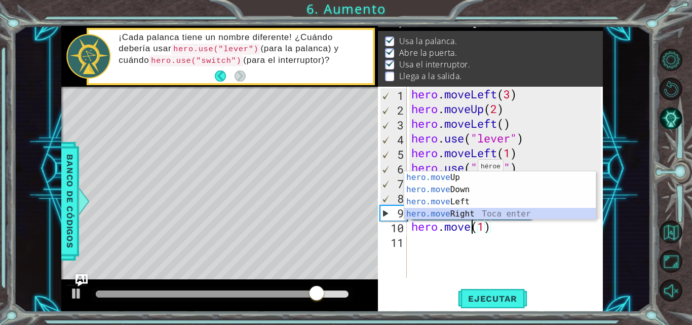
click at [454, 211] on div "hero.move Up Toca enter hero.move Down Toca enter hero.move Left Toca enter her…" at bounding box center [499, 207] width 191 height 73
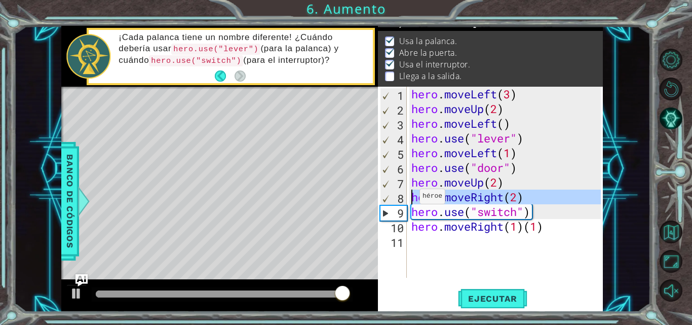
click at [400, 197] on div "8" at bounding box center [393, 198] width 26 height 15
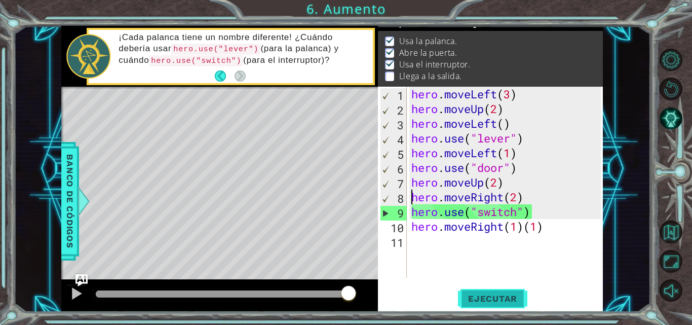
type textarea "hero.moveRight(2)"
click at [487, 305] on button "Ejecutar" at bounding box center [492, 298] width 69 height 22
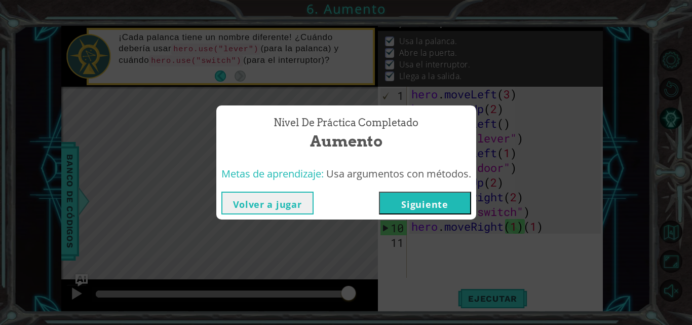
click at [277, 202] on button "Volver a jugar" at bounding box center [267, 202] width 92 height 23
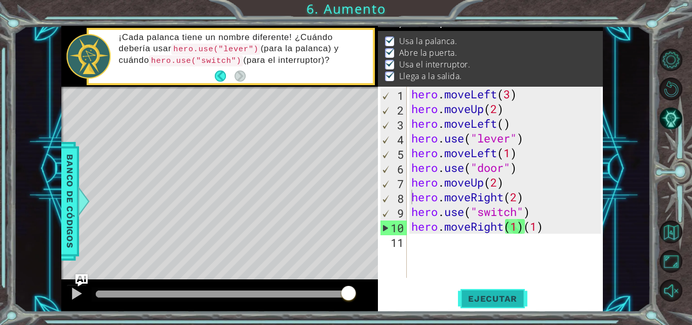
click at [462, 293] on span "Ejecutar" at bounding box center [492, 298] width 69 height 10
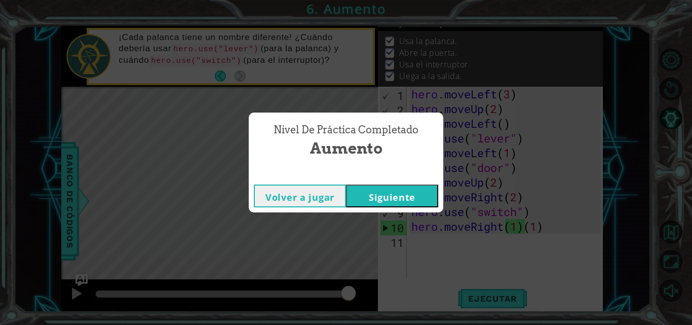
click at [368, 189] on button "Siguiente" at bounding box center [392, 195] width 92 height 23
